Goal: Find contact information: Find contact information

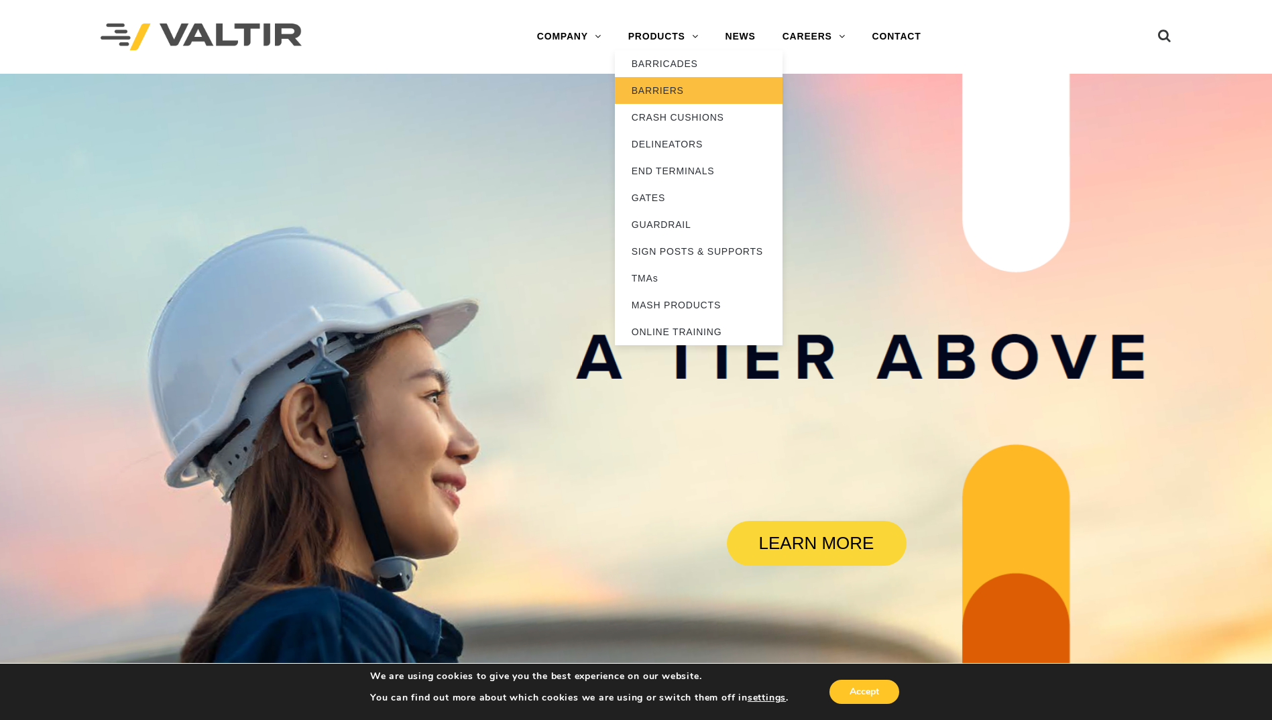
click at [692, 88] on link "BARRIERS" at bounding box center [699, 90] width 168 height 27
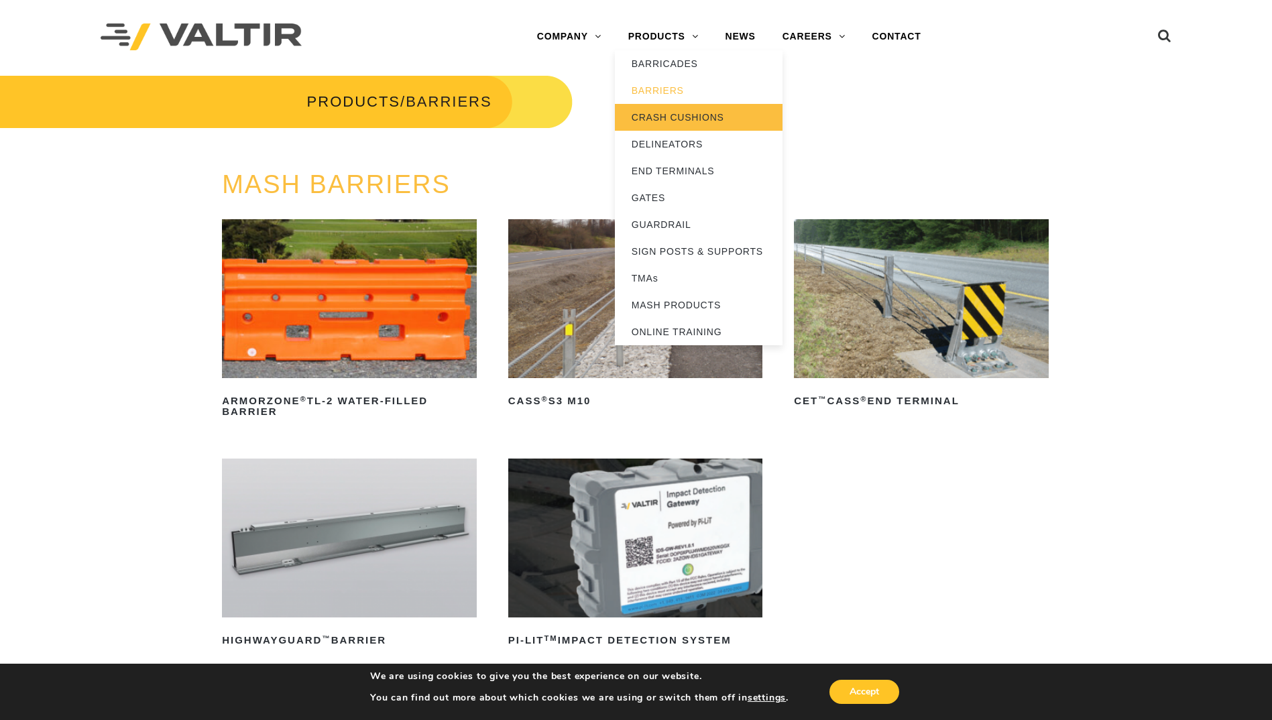
click at [699, 107] on link "CRASH CUSHIONS" at bounding box center [699, 117] width 168 height 27
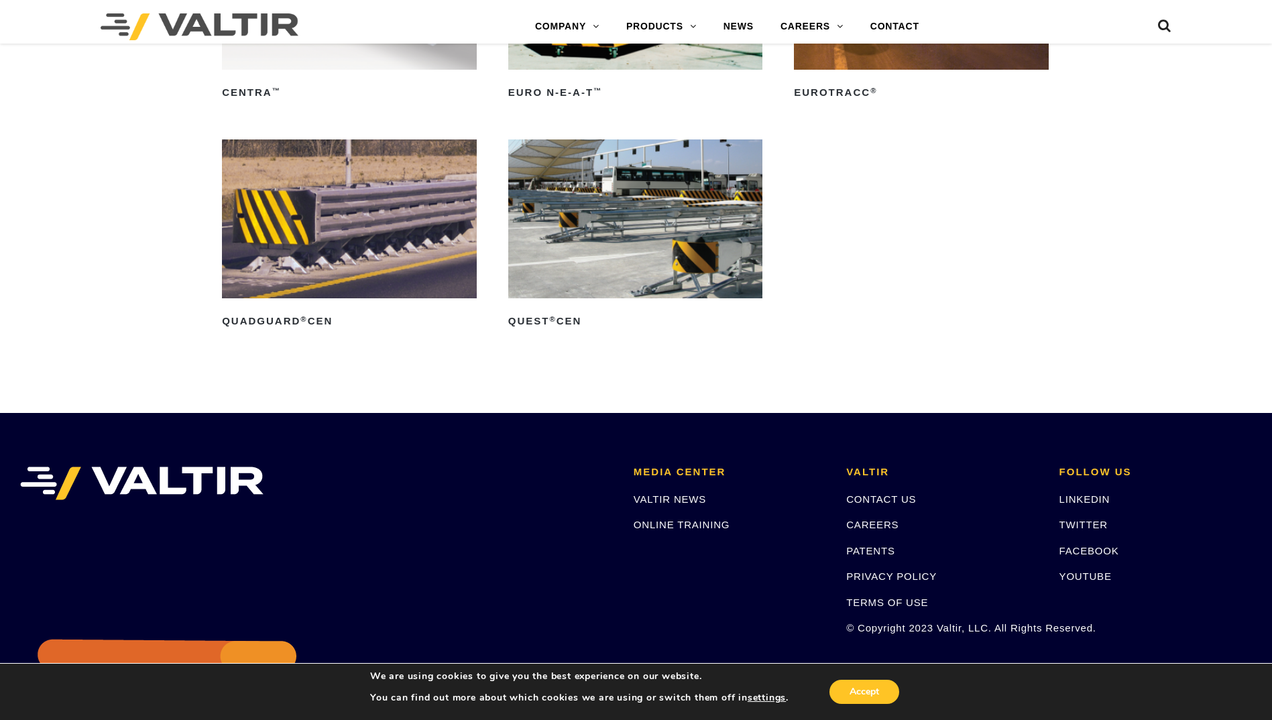
scroll to position [4416, 0]
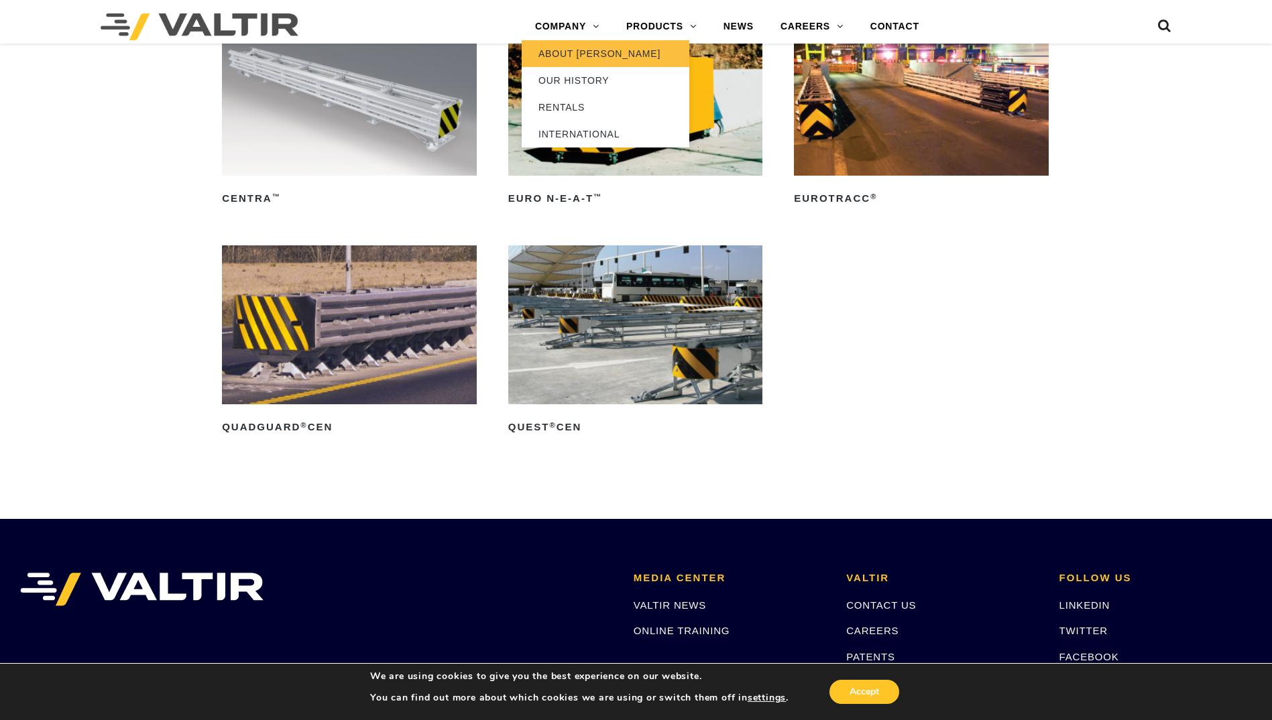
click at [594, 47] on link "ABOUT [PERSON_NAME]" at bounding box center [606, 53] width 168 height 27
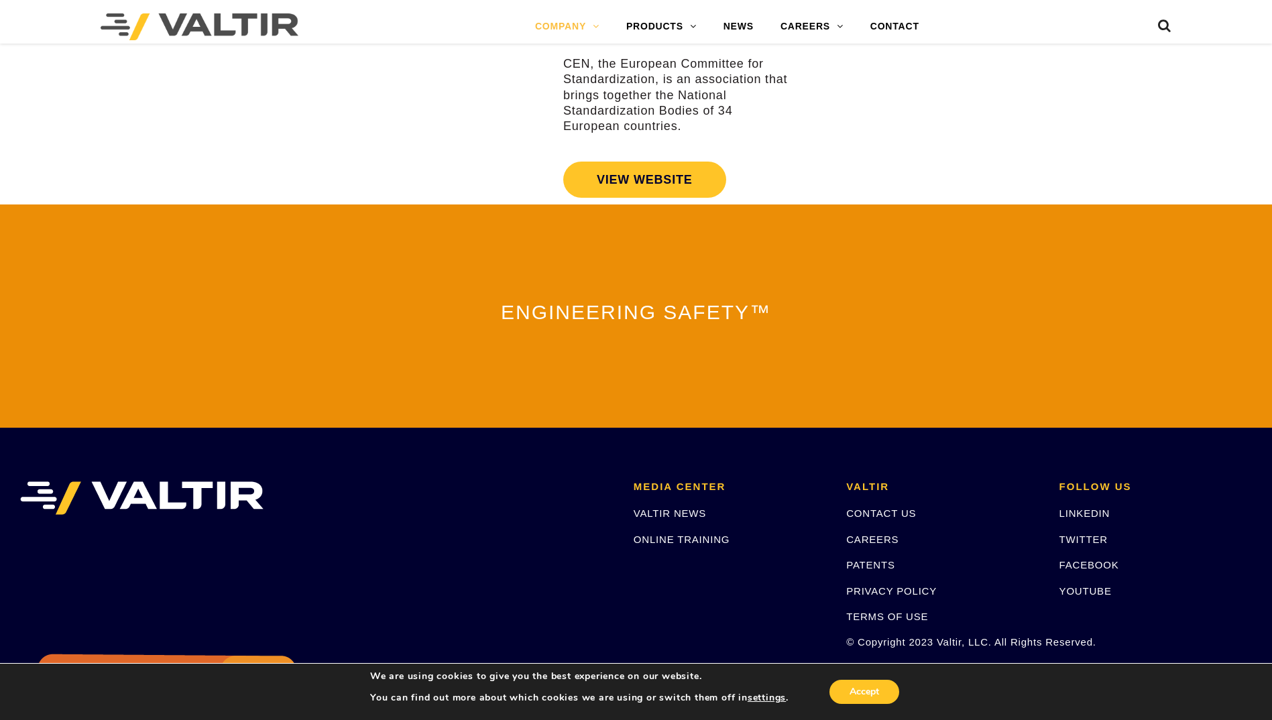
scroll to position [2860, 0]
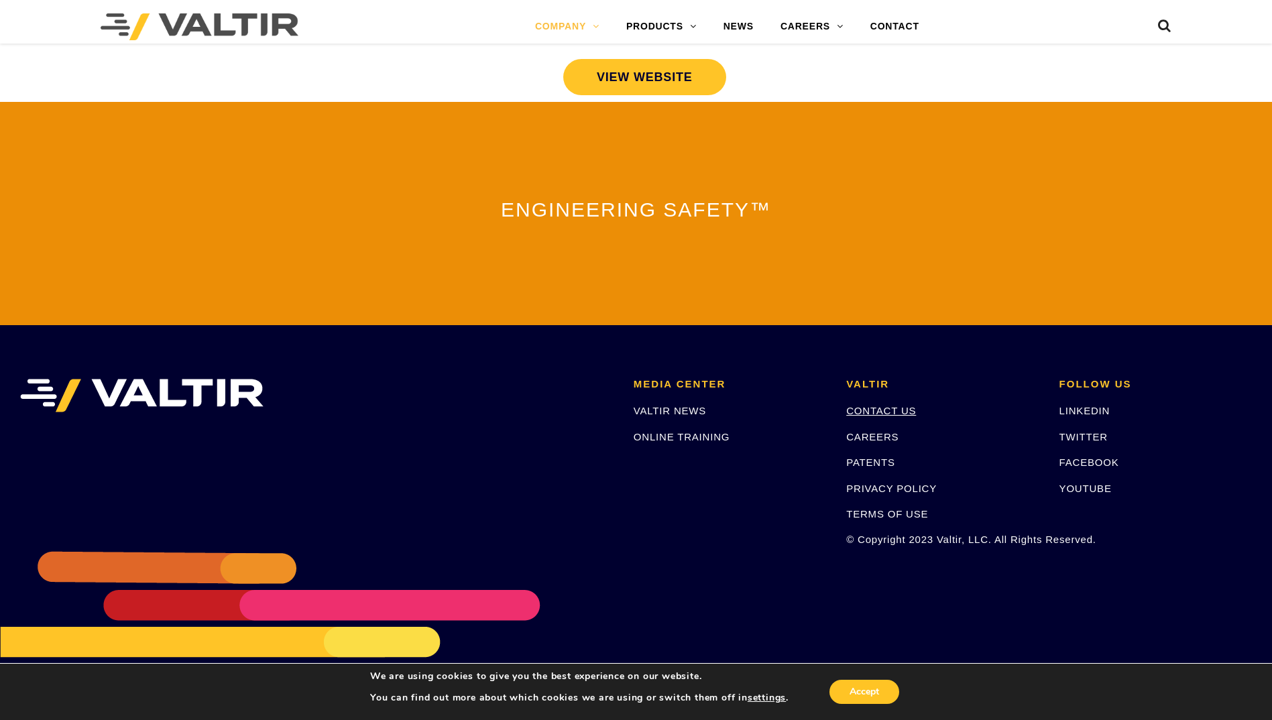
click at [901, 405] on link "CONTACT US" at bounding box center [881, 410] width 70 height 11
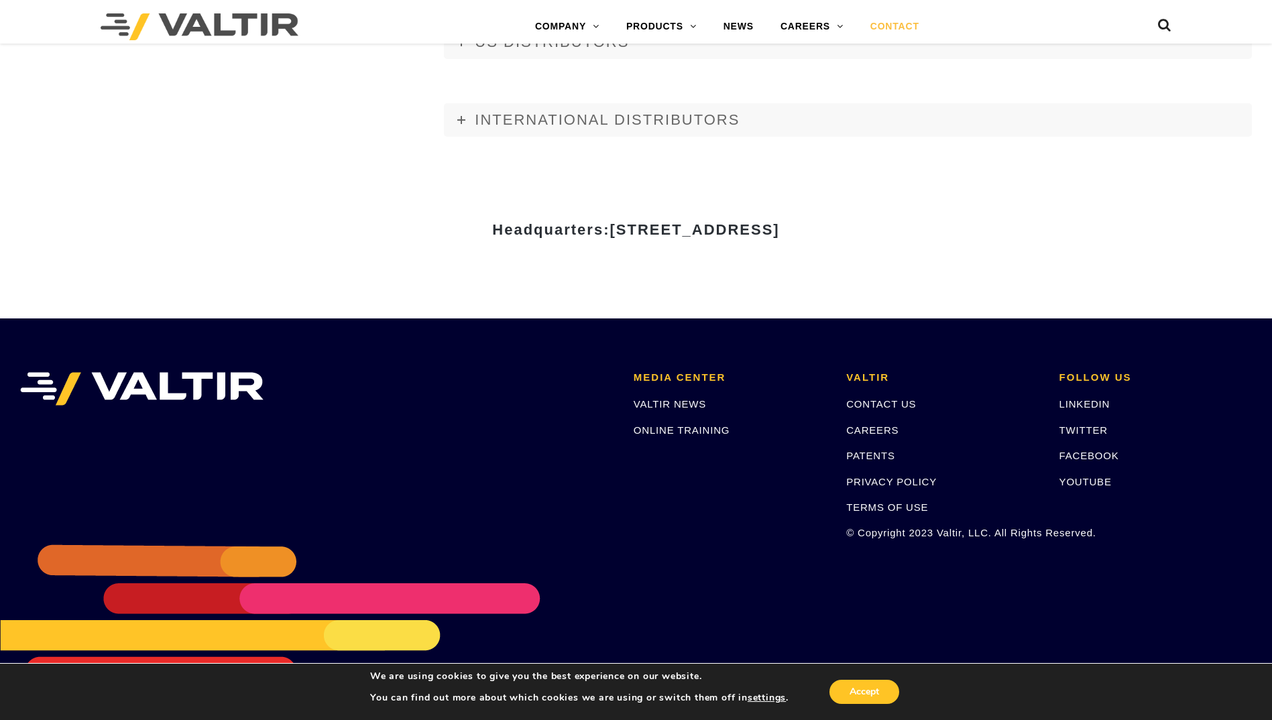
scroll to position [1756, 0]
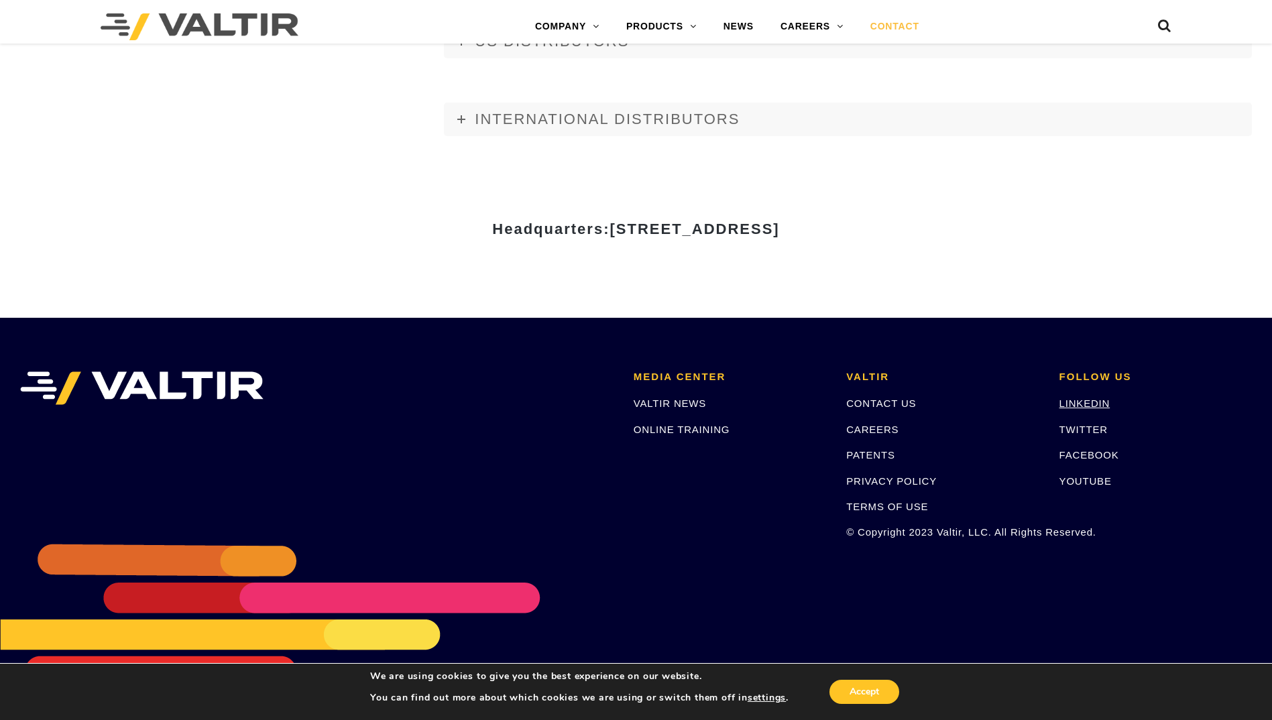
click at [1084, 403] on link "LINKEDIN" at bounding box center [1085, 403] width 51 height 11
